Goal: Transaction & Acquisition: Purchase product/service

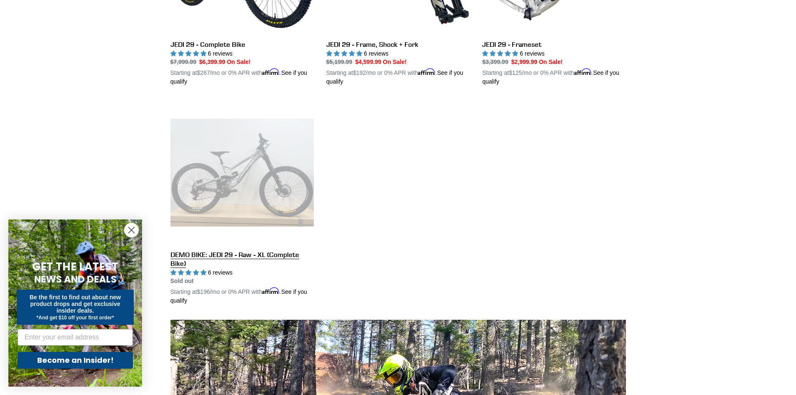
scroll to position [334, 0]
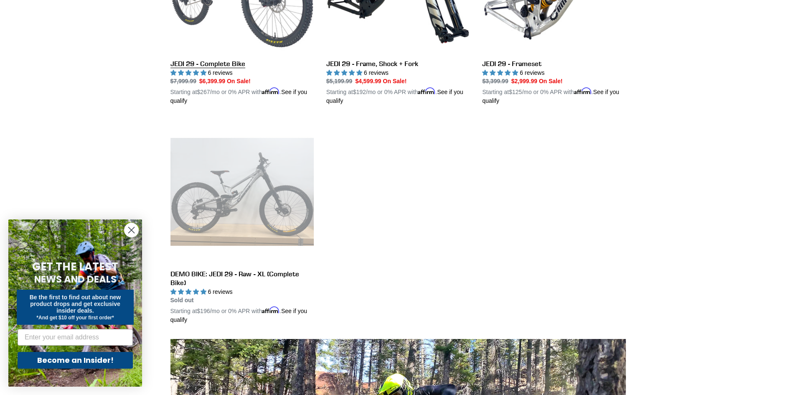
click at [224, 61] on link "JEDI 29 - Complete Bike" at bounding box center [242, 8] width 143 height 196
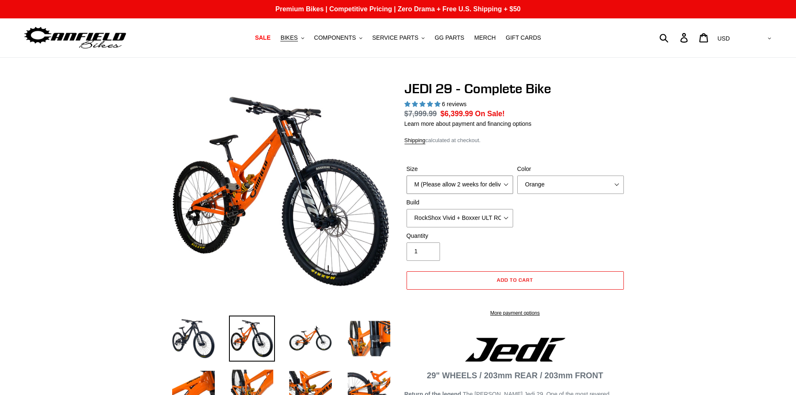
select select "highest-rating"
click at [447, 181] on select "M (Please allow 2 weeks for delivery) L (Please allow 2 weeks for delivery) XL …" at bounding box center [460, 185] width 107 height 18
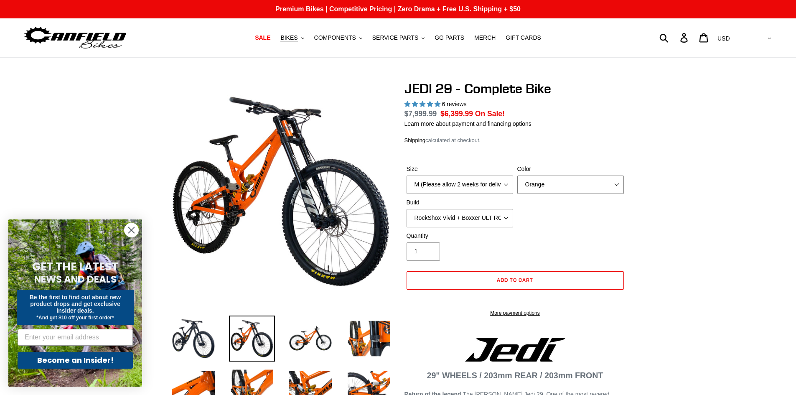
click at [551, 183] on select "Orange Stealth Black Raw" at bounding box center [570, 185] width 107 height 18
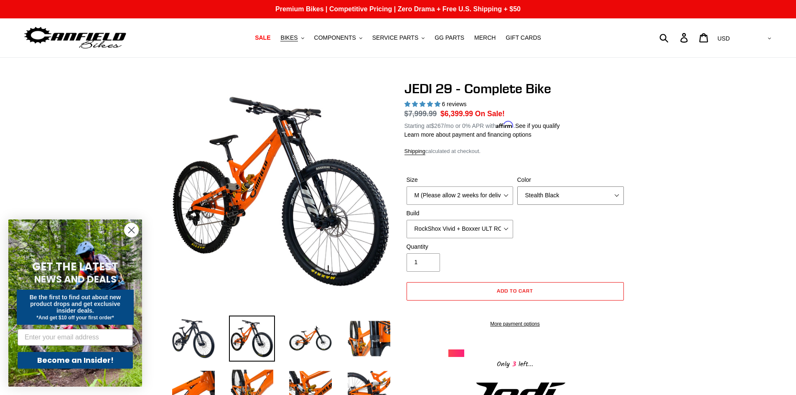
click at [517, 186] on select "Orange Stealth Black Raw" at bounding box center [570, 195] width 107 height 18
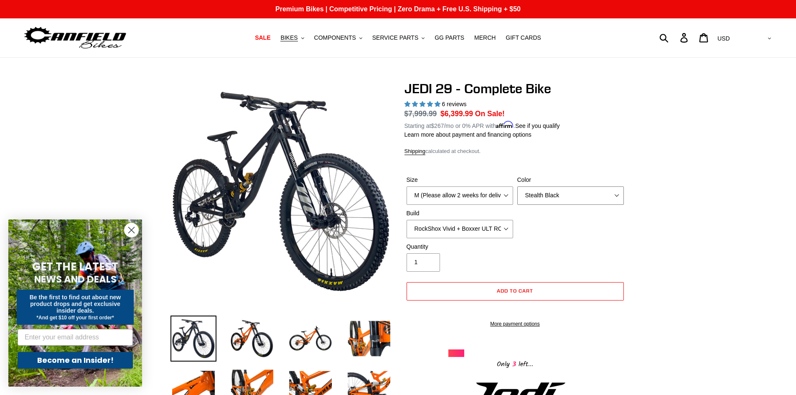
click at [541, 189] on select "Orange Stealth Black Raw" at bounding box center [570, 195] width 107 height 18
click at [517, 186] on select "Orange Stealth Black Raw" at bounding box center [570, 195] width 107 height 18
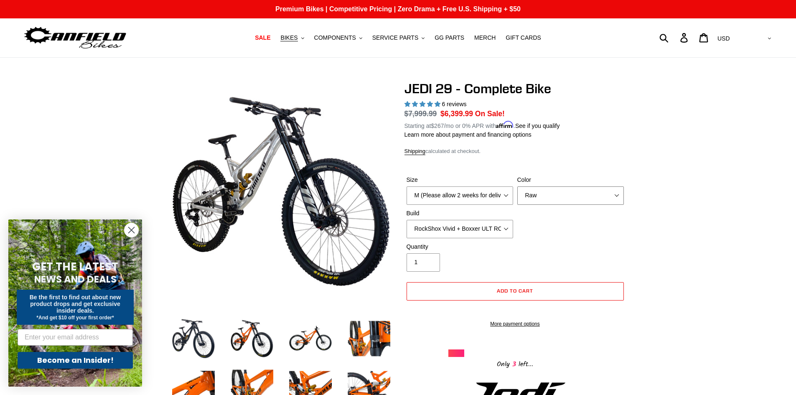
click at [552, 191] on select "Orange Stealth Black Raw" at bounding box center [570, 195] width 107 height 18
select select "Stealth Black"
click at [517, 186] on select "Orange Stealth Black Raw" at bounding box center [570, 195] width 107 height 18
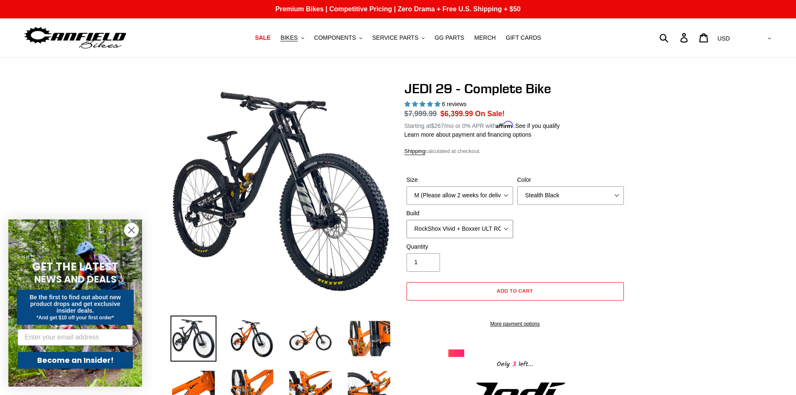
click at [490, 232] on select "RockShox Vivid + Boxxer ULT RC2 C3 200 + SRAM XO RockShox Vivid + Boxxer ULT RC…" at bounding box center [460, 229] width 107 height 18
click at [407, 220] on select "RockShox Vivid + Boxxer ULT RC2 C3 200 + SRAM XO RockShox Vivid + Boxxer ULT RC…" at bounding box center [460, 229] width 107 height 18
click at [483, 227] on select "RockShox Vivid + Boxxer ULT RC2 C3 200 + SRAM XO RockShox Vivid + Boxxer ULT RC…" at bounding box center [460, 229] width 107 height 18
click at [407, 220] on select "RockShox Vivid + Boxxer ULT RC2 C3 200 + SRAM XO RockShox Vivid + Boxxer ULT RC…" at bounding box center [460, 229] width 107 height 18
click at [485, 233] on select "RockShox Vivid + Boxxer ULT RC2 C3 200 + SRAM XO RockShox Vivid + Boxxer ULT RC…" at bounding box center [460, 229] width 107 height 18
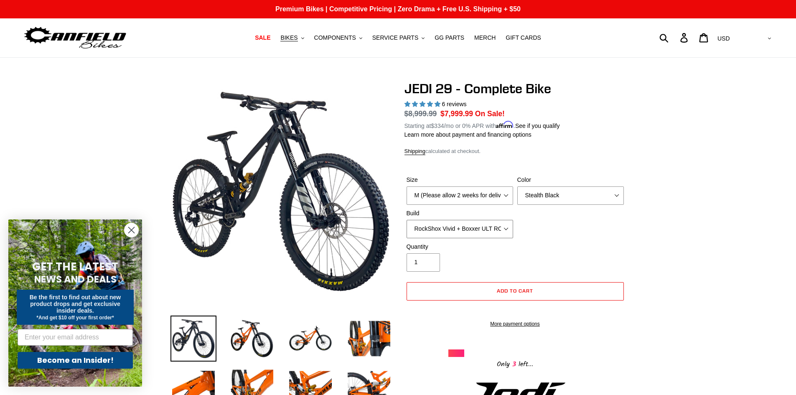
click at [407, 220] on select "RockShox Vivid + Boxxer ULT RC2 C3 200 + SRAM XO RockShox Vivid + Boxxer ULT RC…" at bounding box center [460, 229] width 107 height 18
click at [483, 225] on select "RockShox Vivid + Boxxer ULT RC2 C3 200 + SRAM XO RockShox Vivid + Boxxer ULT RC…" at bounding box center [460, 229] width 107 height 18
click at [407, 220] on select "RockShox Vivid + Boxxer ULT RC2 C3 200 + SRAM XO RockShox Vivid + Boxxer ULT RC…" at bounding box center [460, 229] width 107 height 18
click at [478, 224] on select "RockShox Vivid + Boxxer ULT RC2 C3 200 + SRAM XO RockShox Vivid + Boxxer ULT RC…" at bounding box center [460, 229] width 107 height 18
select select "Fox DHX2 + Fox 40 Float Grip 2 203 + SRAM XO"
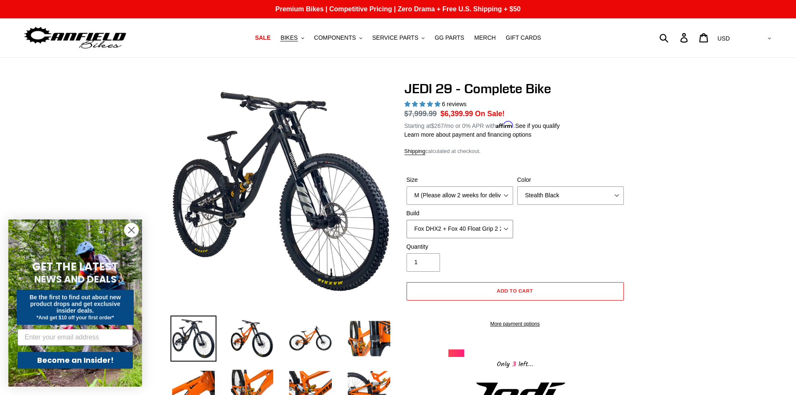
click at [407, 220] on select "RockShox Vivid + Boxxer ULT RC2 C3 200 + SRAM XO RockShox Vivid + Boxxer ULT RC…" at bounding box center [460, 229] width 107 height 18
